Goal: Task Accomplishment & Management: Use online tool/utility

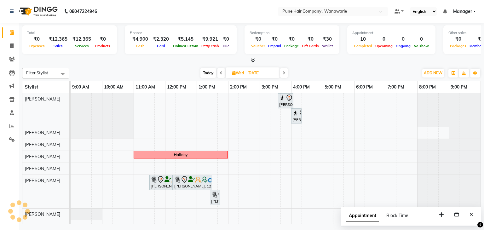
click at [206, 73] on span "Today" at bounding box center [208, 73] width 16 height 10
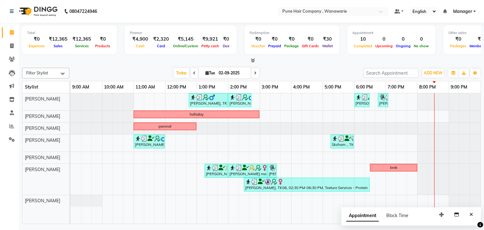
click at [256, 73] on span at bounding box center [256, 73] width 8 height 10
type input "[DATE]"
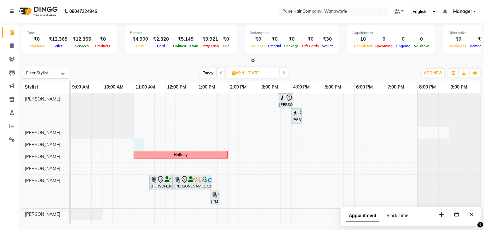
click at [134, 144] on div "[PERSON_NAME], 03:35 PM-04:05 PM, BlowDry Medium [PERSON_NAME], 04:00 PM-04:20 …" at bounding box center [276, 158] width 410 height 131
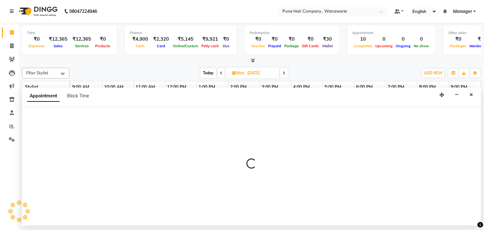
select select "74579"
select select "660"
select select "tentative"
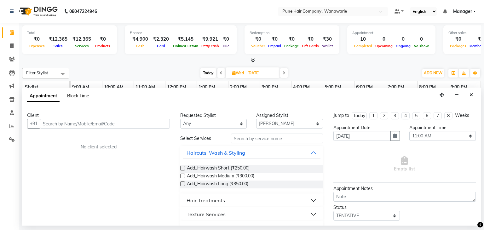
click at [78, 97] on span "Block Time" at bounding box center [78, 96] width 22 height 6
select select "74579"
select select "660"
select select "675"
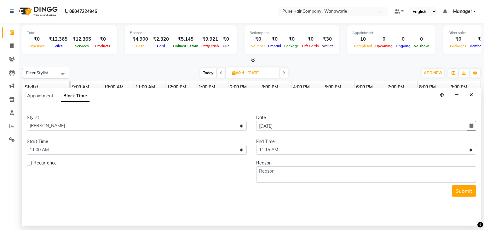
click at [28, 163] on label at bounding box center [29, 163] width 5 height 5
click at [28, 163] on input "checkbox" at bounding box center [29, 164] width 4 height 4
checkbox input "true"
click at [292, 148] on select "Select 10:00 AM 10:15 AM 10:30 AM 10:45 AM 11:00 AM 11:15 AM 11:30 AM 11:45 AM …" at bounding box center [366, 150] width 220 height 10
select select "1260"
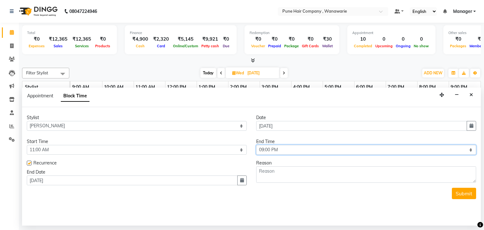
click at [256, 145] on select "Select 10:00 AM 10:15 AM 10:30 AM 10:45 AM 11:00 AM 11:15 AM 11:30 AM 11:45 AM …" at bounding box center [366, 150] width 220 height 10
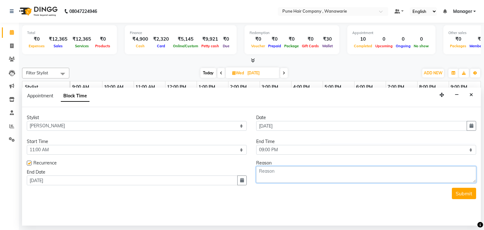
click at [338, 177] on textarea at bounding box center [366, 174] width 220 height 16
click at [338, 177] on textarea "week" at bounding box center [366, 174] width 220 height 16
type textarea "weekoff"
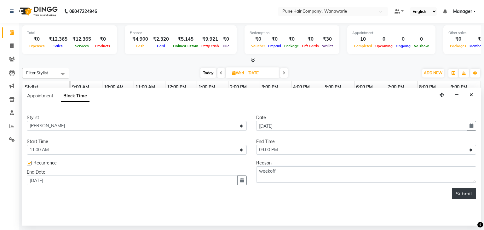
click at [461, 194] on button "Submit" at bounding box center [464, 193] width 24 height 11
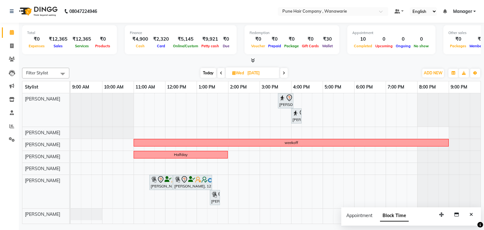
click at [461, 194] on div at bounding box center [449, 191] width 63 height 33
click at [204, 74] on span "Today" at bounding box center [208, 73] width 16 height 10
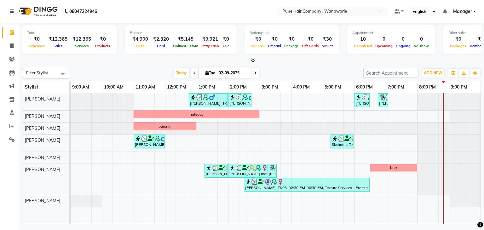
click at [94, 84] on div "9:00 AM" at bounding box center [87, 87] width 32 height 12
click at [253, 73] on span at bounding box center [256, 73] width 8 height 10
type input "[DATE]"
